Goal: Task Accomplishment & Management: Manage account settings

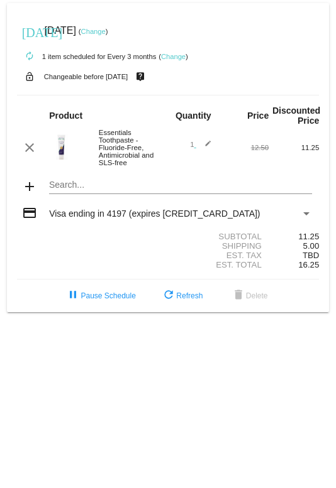
click at [180, 58] on link "Change" at bounding box center [173, 57] width 25 height 8
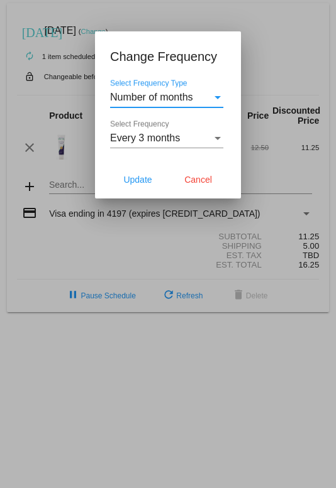
click at [185, 100] on span "Number of months" at bounding box center [151, 97] width 83 height 11
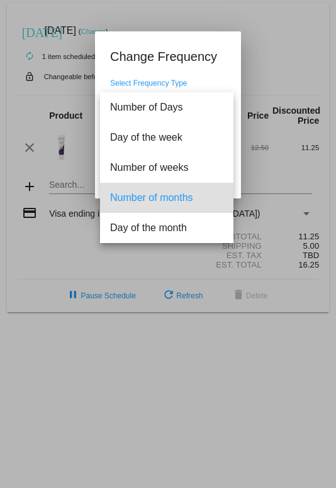
click at [212, 77] on div at bounding box center [168, 244] width 336 height 488
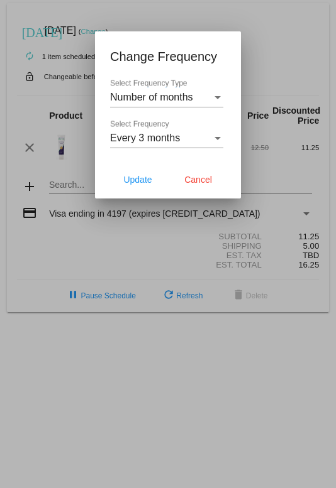
click at [170, 140] on span "Every 3 months" at bounding box center [145, 138] width 70 height 11
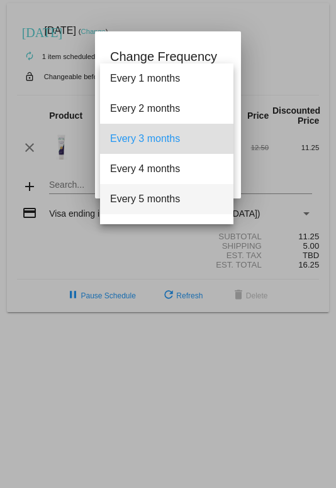
click at [158, 200] on span "Every 5 months" at bounding box center [166, 199] width 113 height 30
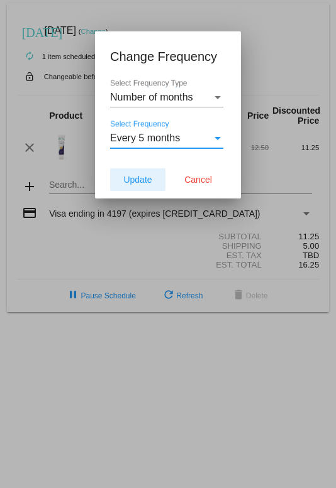
click at [143, 181] on span "Update" at bounding box center [137, 180] width 28 height 10
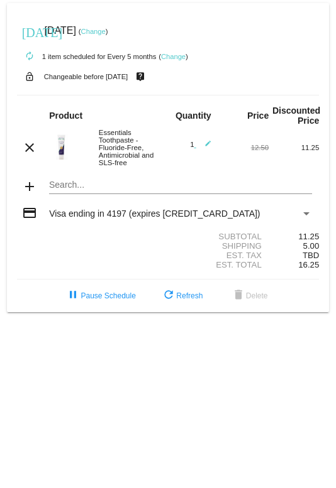
click at [106, 30] on link "Change" at bounding box center [93, 32] width 25 height 8
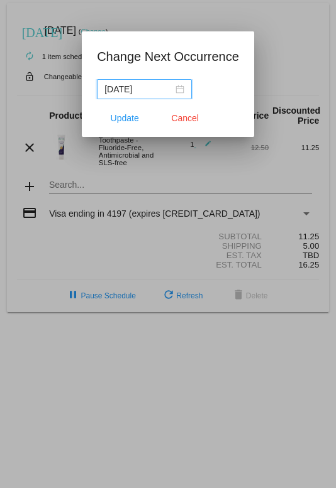
click at [175, 89] on div "[DATE]" at bounding box center [144, 89] width 80 height 14
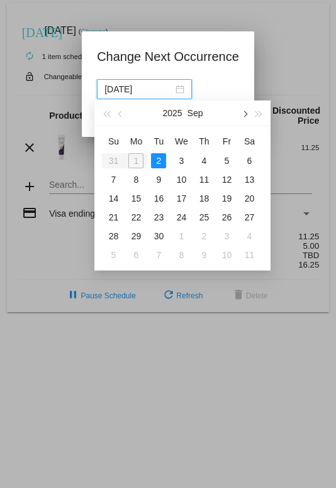
click at [246, 115] on span "button" at bounding box center [244, 114] width 6 height 6
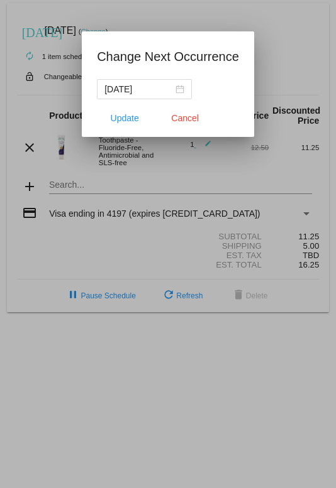
click at [246, 116] on mat-dialog-container "Change Next Occurrence [DATE] Update Cancel" at bounding box center [168, 84] width 172 height 106
click at [176, 88] on div "[DATE]" at bounding box center [144, 89] width 80 height 14
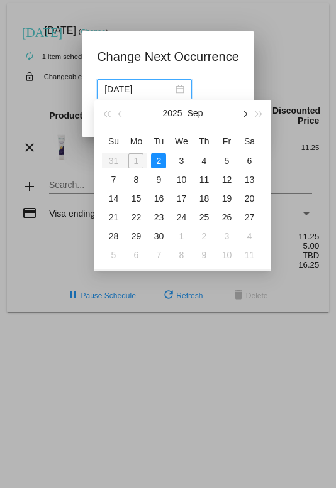
click at [245, 111] on button "button" at bounding box center [245, 113] width 14 height 25
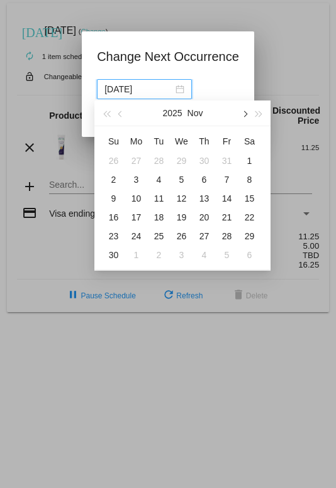
click at [245, 111] on button "button" at bounding box center [245, 113] width 14 height 25
click at [182, 199] on div "14" at bounding box center [180, 198] width 15 height 15
type input "[DATE]"
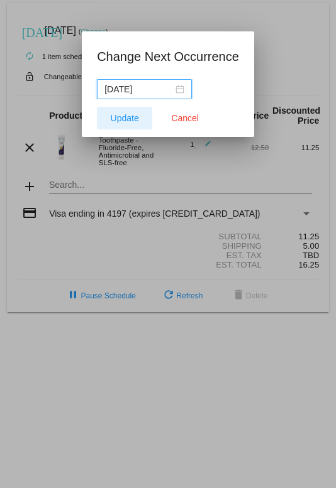
click at [121, 119] on span "Update" at bounding box center [125, 118] width 28 height 10
